Goal: Check status: Check status

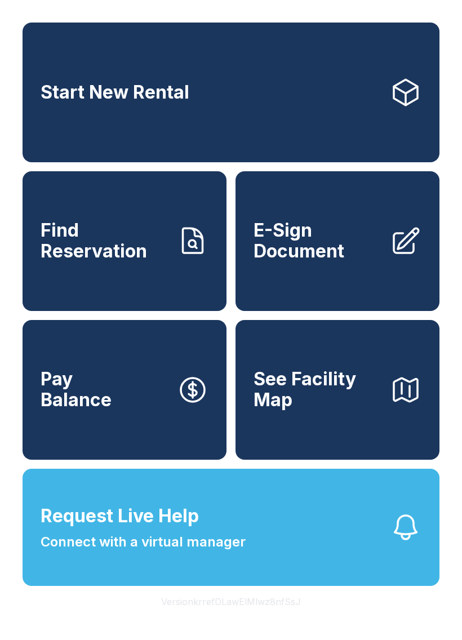
click at [73, 242] on span "Find Reservation" at bounding box center [104, 240] width 127 height 41
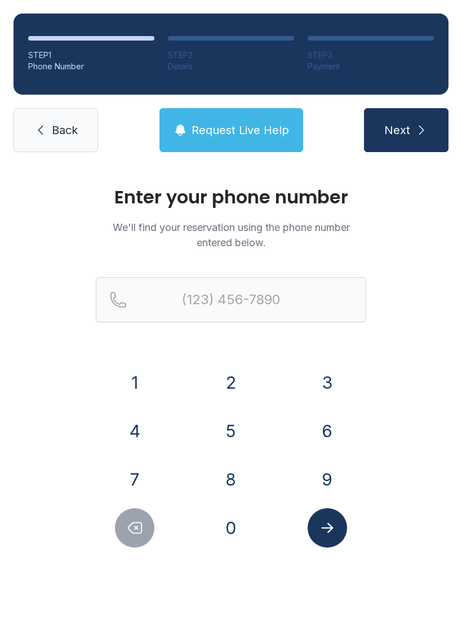
click at [122, 418] on button "4" at bounding box center [134, 431] width 39 height 39
click at [339, 396] on button "3" at bounding box center [327, 382] width 39 height 39
click at [138, 427] on button "4" at bounding box center [134, 431] width 39 height 39
click at [232, 480] on button "8" at bounding box center [230, 479] width 39 height 39
click at [237, 537] on button "0" at bounding box center [230, 528] width 39 height 39
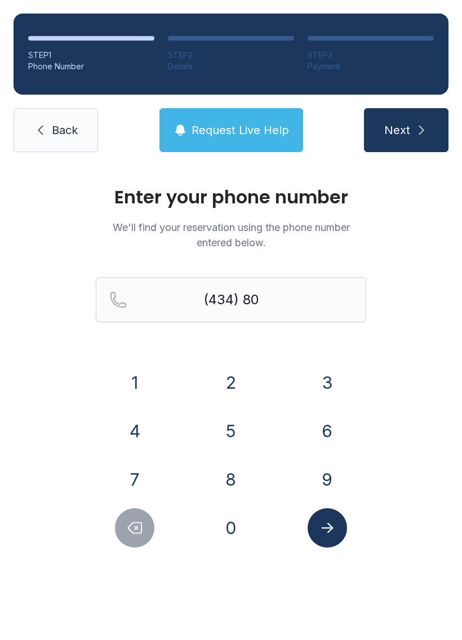
click at [328, 428] on button "6" at bounding box center [327, 431] width 39 height 39
click at [229, 390] on button "2" at bounding box center [230, 382] width 39 height 39
click at [145, 432] on button "4" at bounding box center [134, 431] width 39 height 39
click at [325, 422] on button "6" at bounding box center [327, 431] width 39 height 39
click at [120, 433] on button "4" at bounding box center [134, 431] width 39 height 39
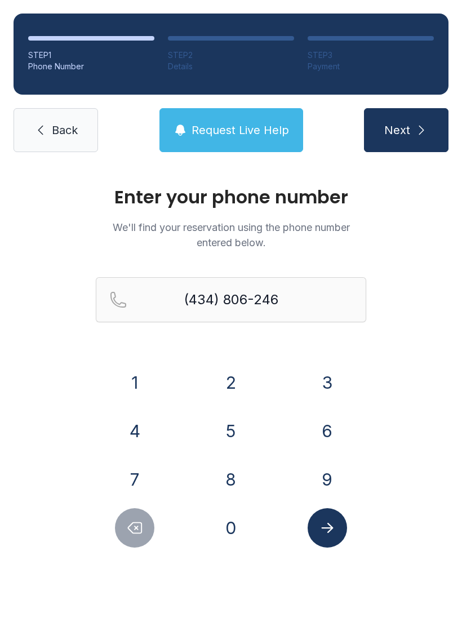
type input "[PHONE_NUMBER]"
click at [330, 523] on icon "Submit lookup form" at bounding box center [327, 528] width 17 height 17
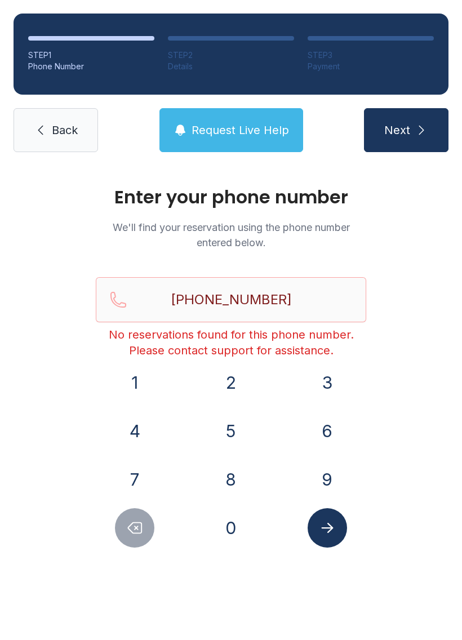
click at [38, 134] on icon at bounding box center [41, 130] width 14 height 14
